Goal: Understand process/instructions: Learn about a topic

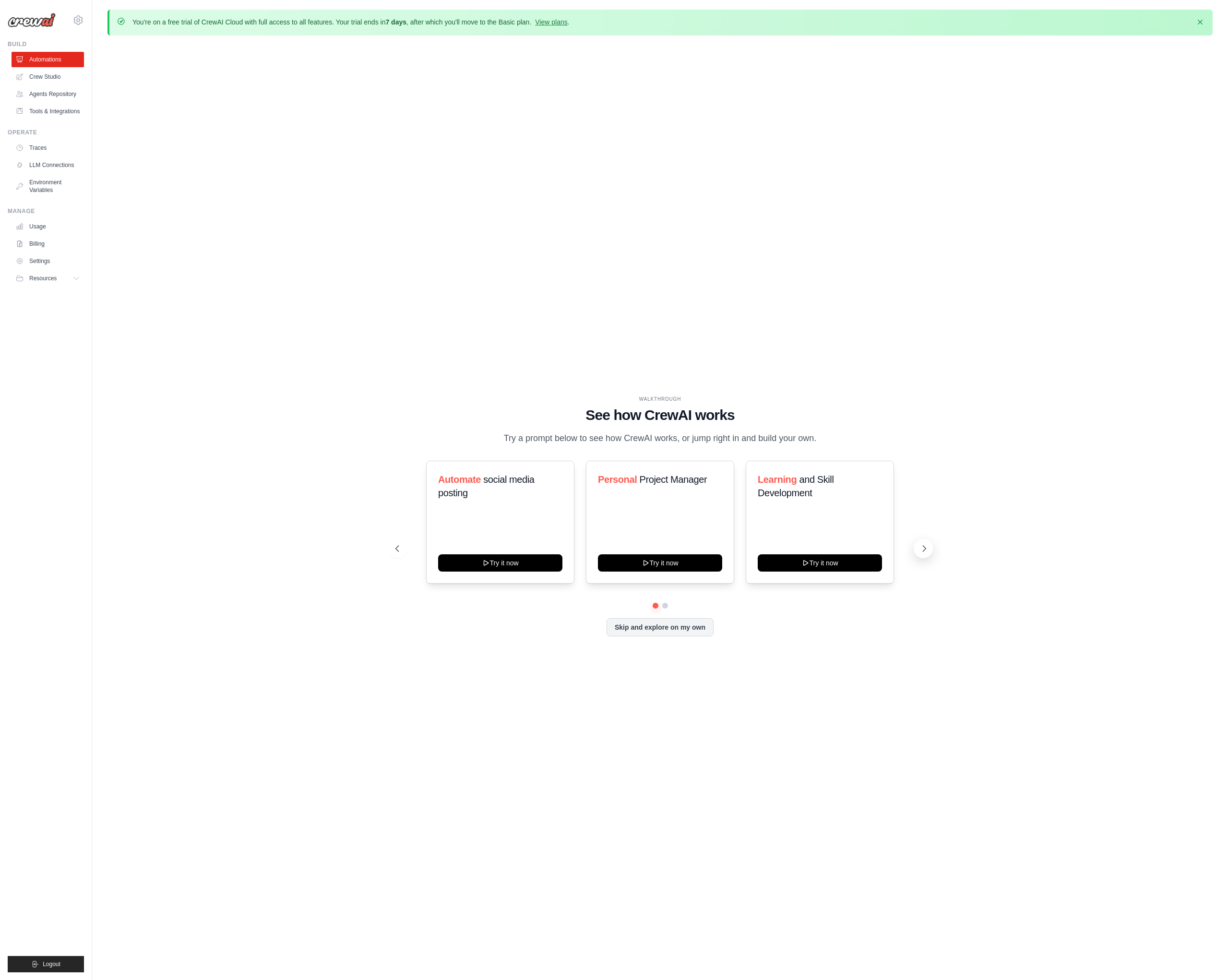
click at [921, 553] on icon at bounding box center [924, 548] width 10 height 10
click at [924, 553] on icon at bounding box center [924, 548] width 10 height 10
click at [927, 553] on icon at bounding box center [924, 548] width 10 height 10
click at [925, 553] on icon at bounding box center [924, 548] width 10 height 10
click at [497, 570] on button "Try it now" at bounding box center [500, 561] width 124 height 17
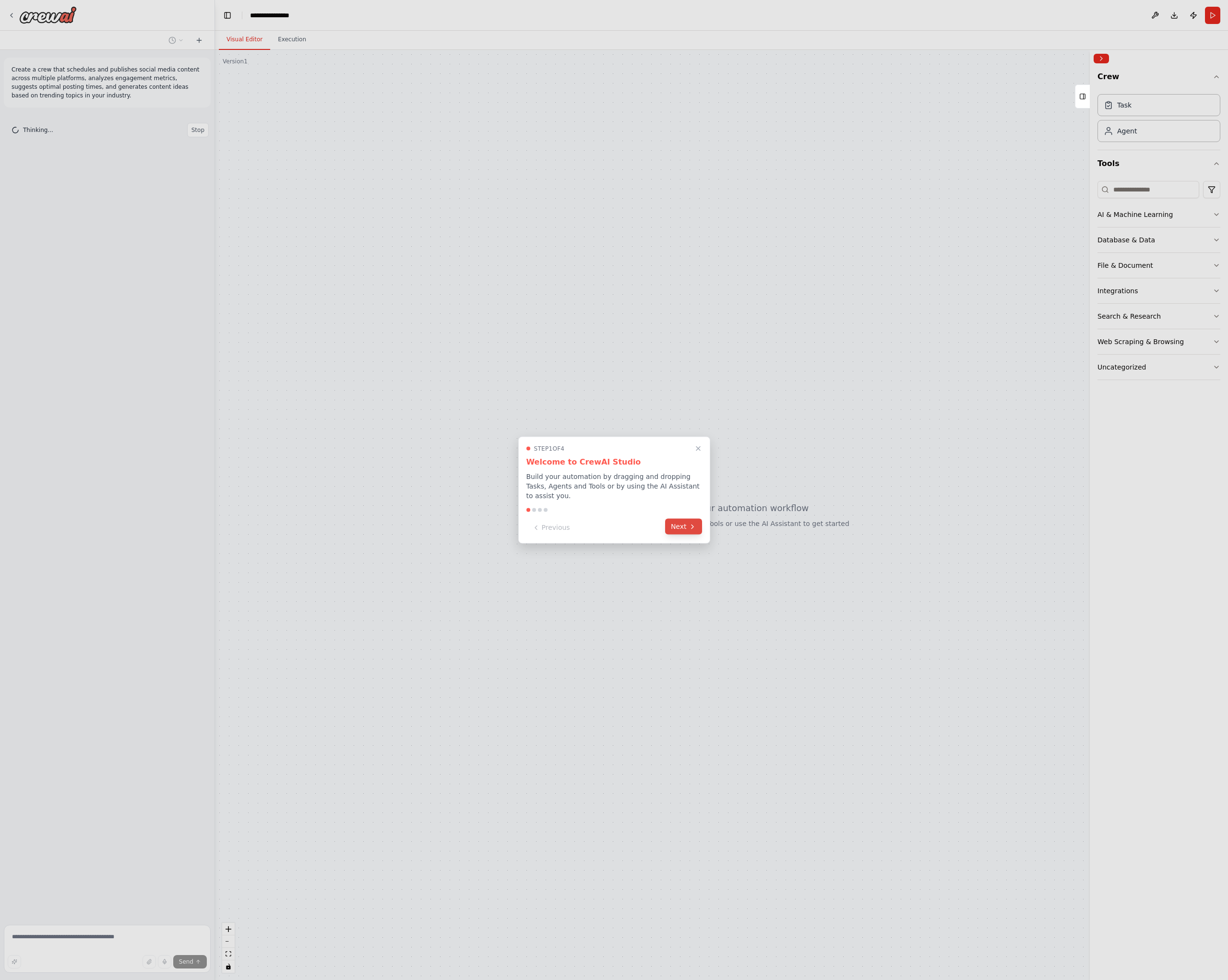
click at [684, 526] on button "Next" at bounding box center [684, 526] width 37 height 15
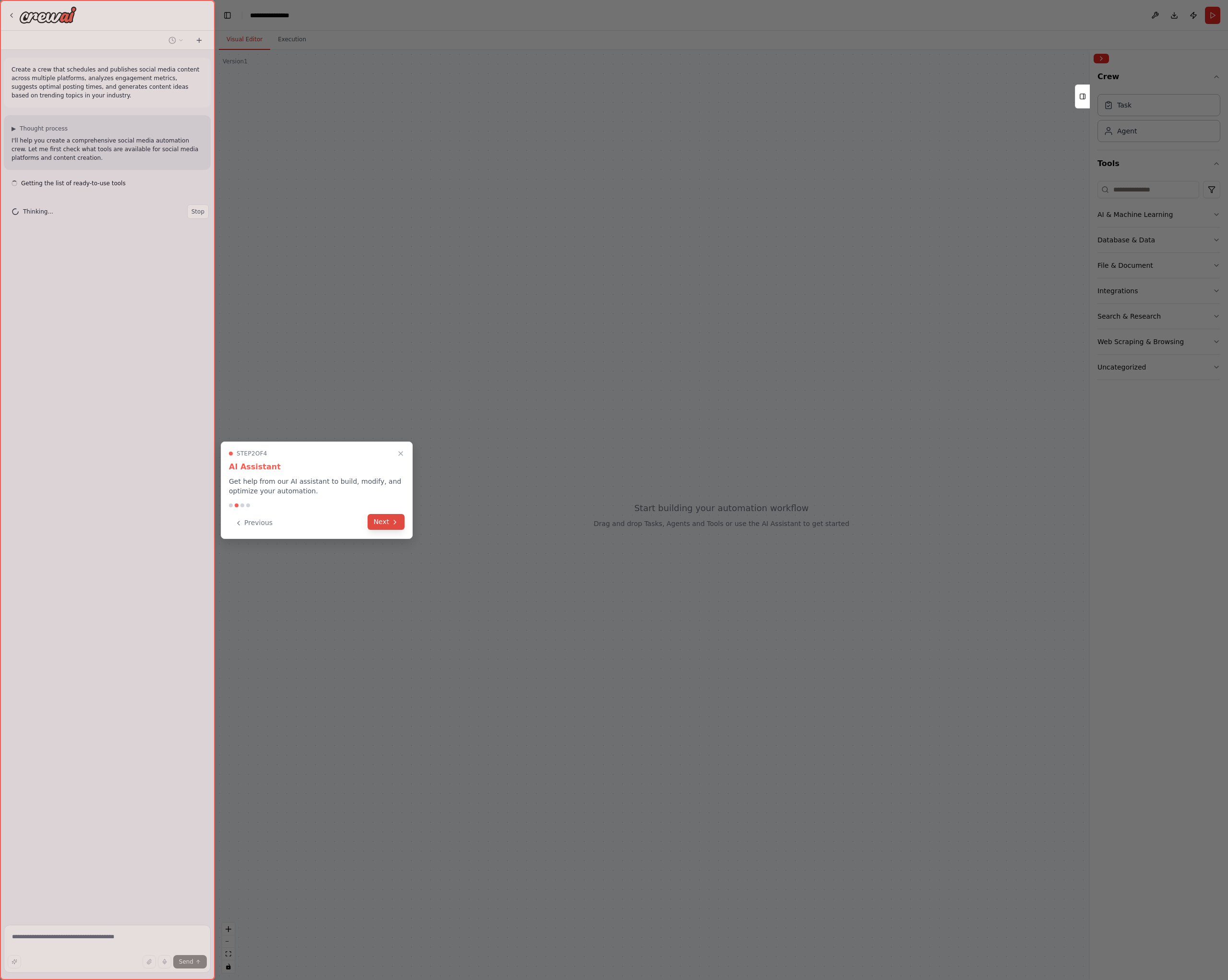
click at [382, 524] on button "Next" at bounding box center [386, 522] width 37 height 15
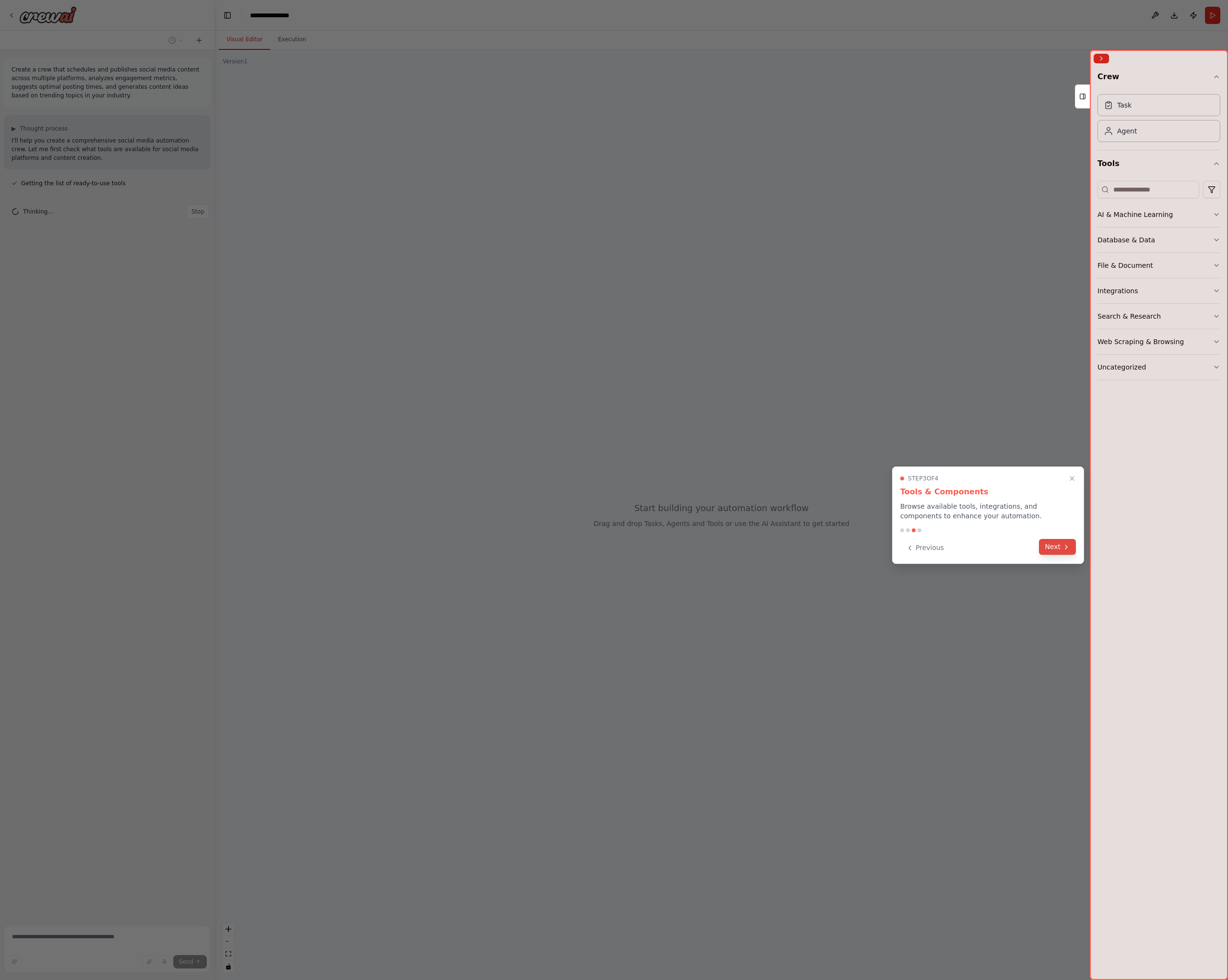
click at [1050, 550] on button "Next" at bounding box center [1057, 546] width 37 height 15
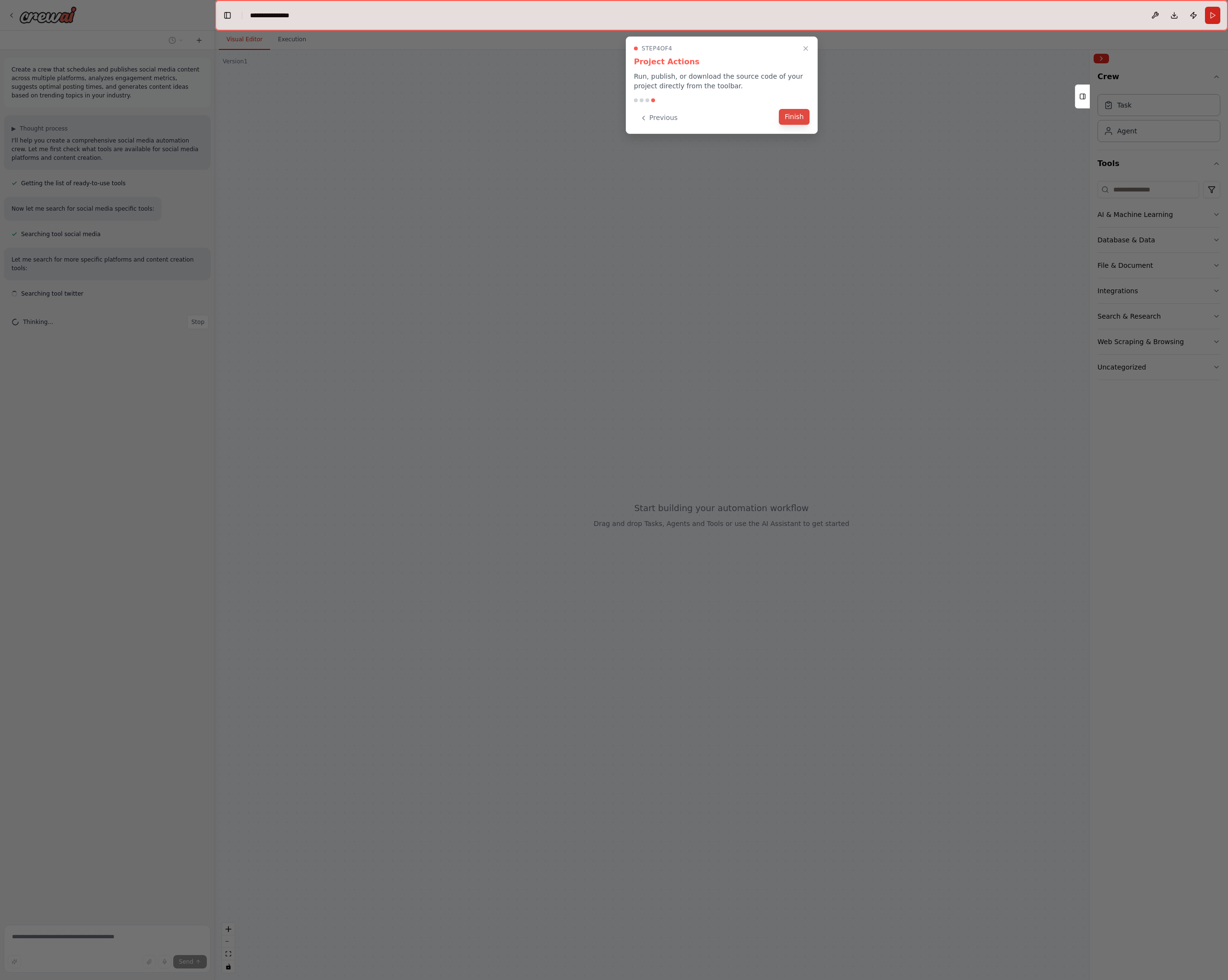
click at [796, 118] on button "Finish" at bounding box center [794, 116] width 31 height 15
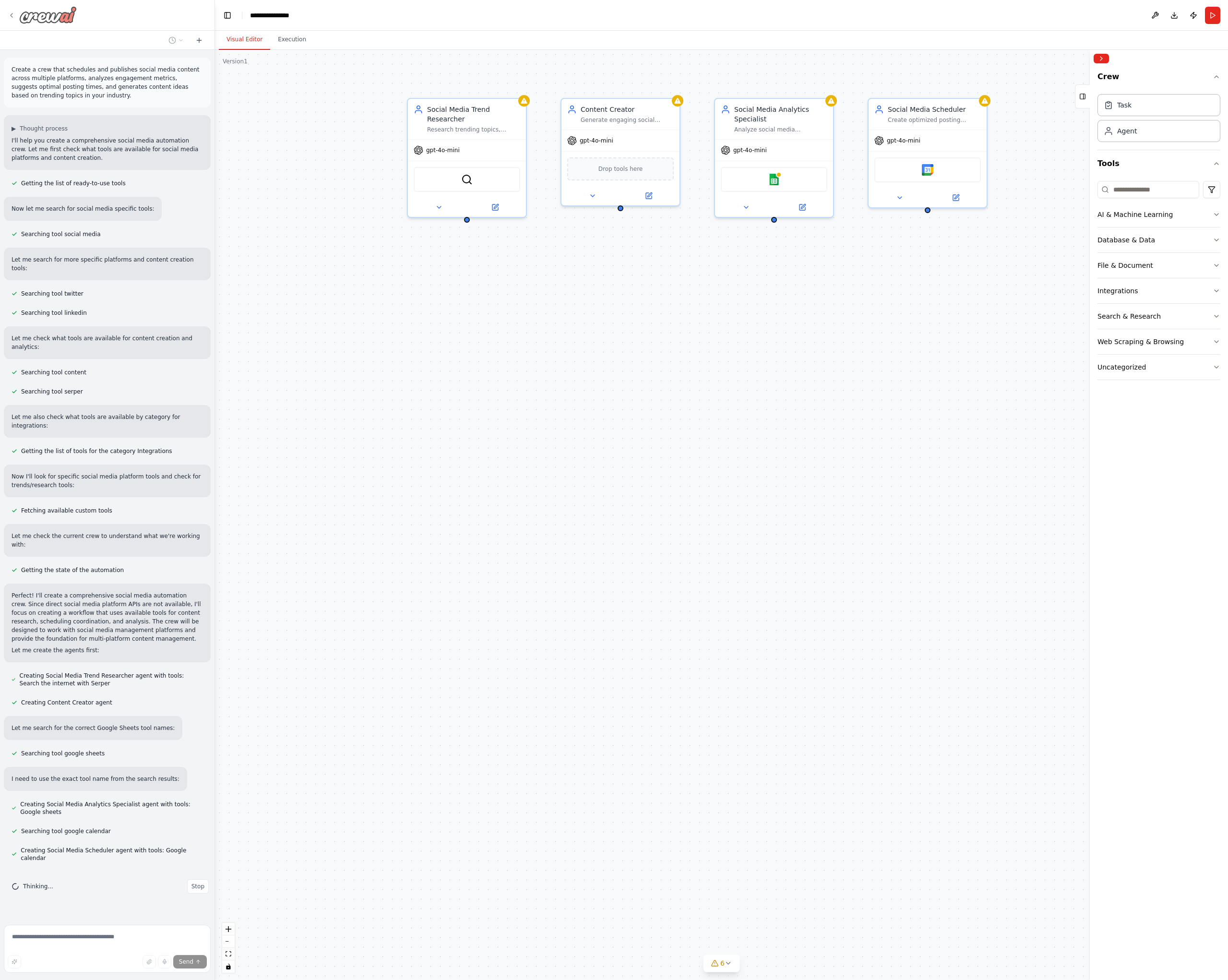
click at [41, 13] on img at bounding box center [48, 14] width 57 height 17
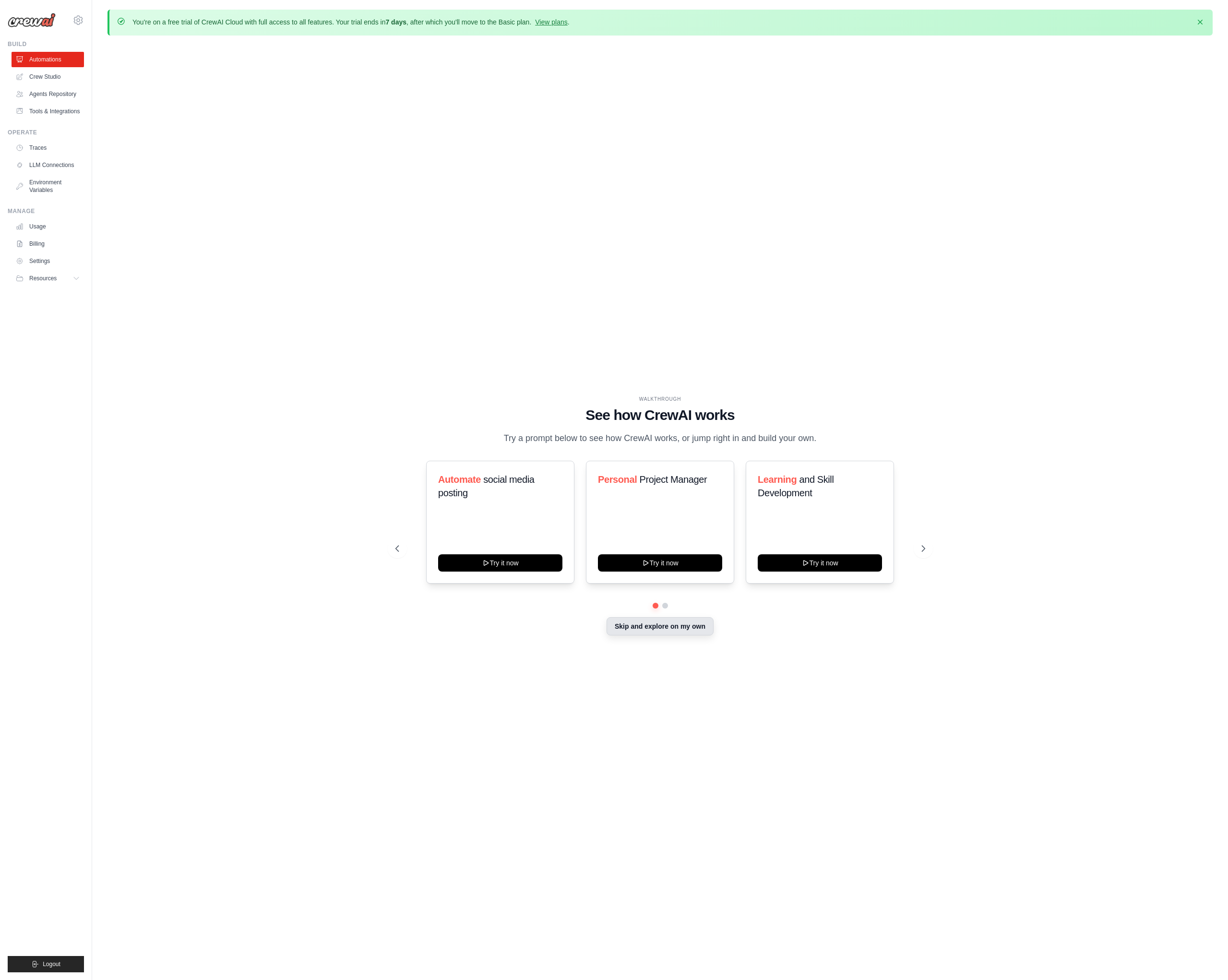
click at [676, 635] on button "Skip and explore on my own" at bounding box center [659, 626] width 107 height 18
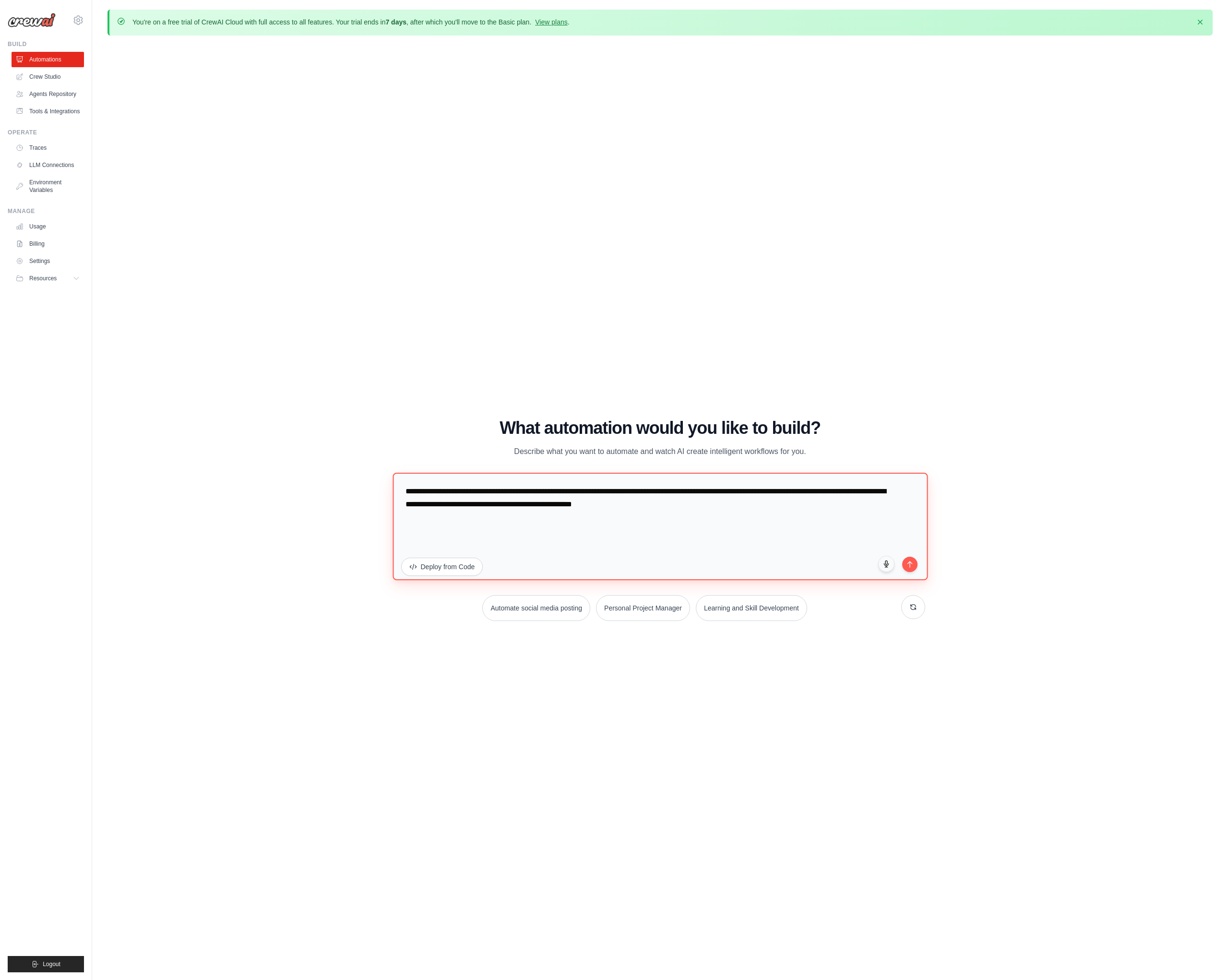
click at [558, 502] on textarea "**********" at bounding box center [660, 527] width 535 height 108
click at [591, 522] on textarea "**********" at bounding box center [660, 527] width 535 height 108
drag, startPoint x: 711, startPoint y: 535, endPoint x: 385, endPoint y: 479, distance: 330.8
click at [385, 479] on div "WALKTHROUGH See how [PERSON_NAME] works Try a prompt below to see how [PERSON_N…" at bounding box center [660, 523] width 552 height 210
